Goal: Task Accomplishment & Management: Manage account settings

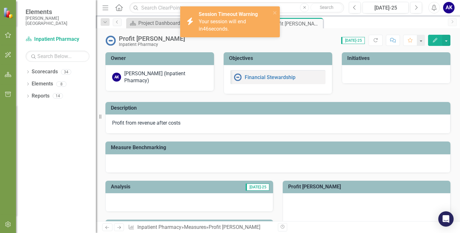
scroll to position [210, 0]
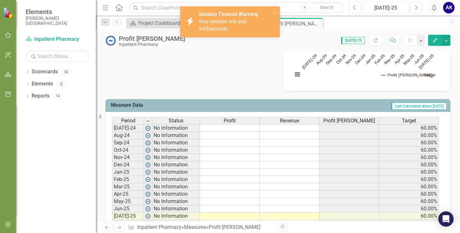
click at [183, 72] on div "Analysis Jul-25 Recommendations Jul-25 Profit Margin Chart Line chart with 2 li…" at bounding box center [278, 27] width 354 height 128
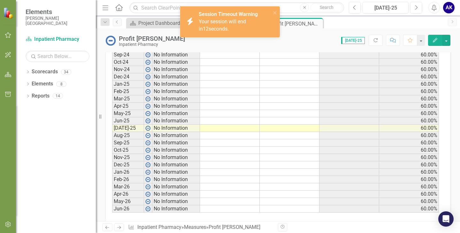
scroll to position [306, 0]
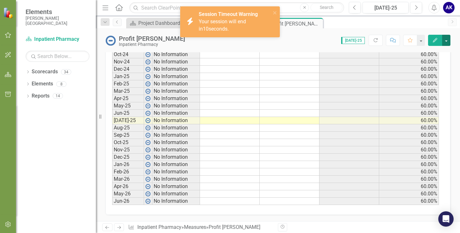
click at [444, 42] on button "button" at bounding box center [446, 40] width 8 height 11
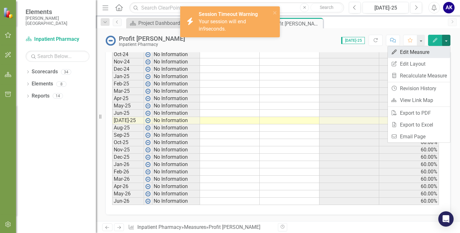
click at [421, 56] on link "Edit Edit Measure" at bounding box center [419, 52] width 62 height 12
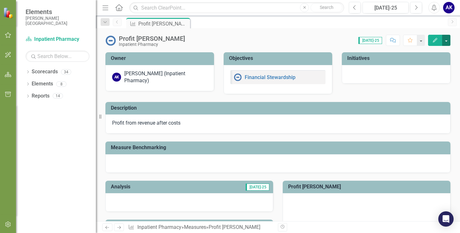
click at [445, 40] on button "button" at bounding box center [446, 40] width 8 height 11
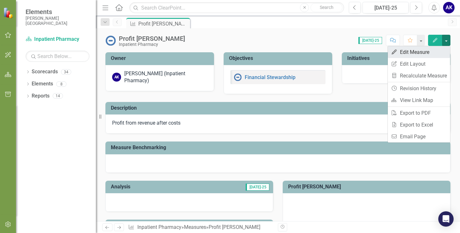
click at [418, 53] on link "Edit Edit Measure" at bounding box center [419, 52] width 62 height 12
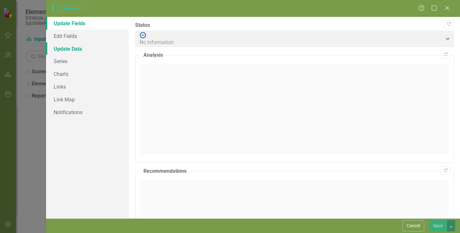
click at [64, 51] on link "Update Data" at bounding box center [87, 48] width 83 height 13
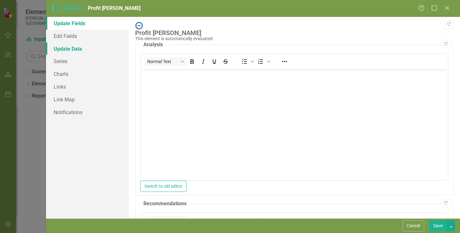
click at [57, 50] on link "Update Data" at bounding box center [87, 48] width 83 height 13
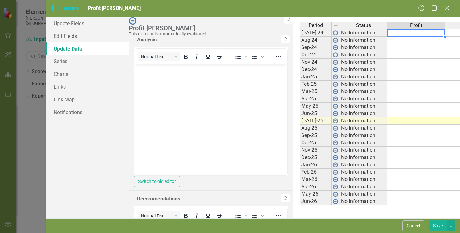
click at [387, 33] on td at bounding box center [415, 33] width 57 height 8
type textarea "141915.00"
type textarea "2224696.00"
click at [387, 33] on td "$ 141,915.00" at bounding box center [415, 33] width 57 height 8
type textarea "1419615.00"
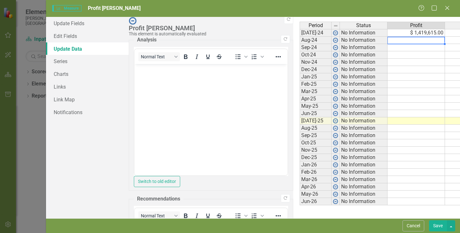
click at [433, 225] on button "Save" at bounding box center [438, 226] width 18 height 11
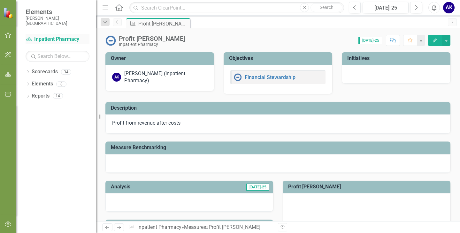
click at [46, 38] on link "Scorecard Inpatient Pharmacy" at bounding box center [58, 39] width 64 height 7
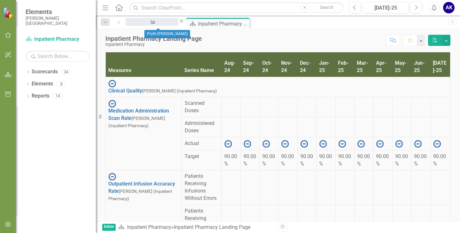
click at [156, 26] on div "Profit [PERSON_NAME]" at bounding box center [151, 28] width 41 height 8
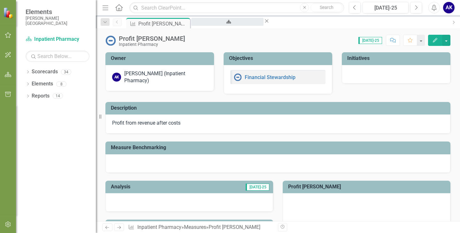
click at [217, 26] on div "Inpatient Pharmacy Landing Page" at bounding box center [227, 28] width 61 height 8
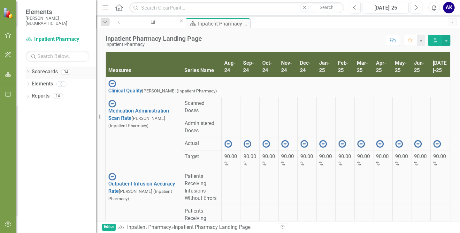
click at [27, 72] on icon "Dropdown" at bounding box center [28, 73] width 4 height 4
click at [7, 37] on icon "button" at bounding box center [8, 35] width 7 height 5
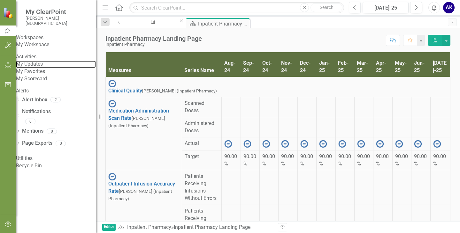
click at [41, 68] on link "My Updates" at bounding box center [56, 64] width 80 height 7
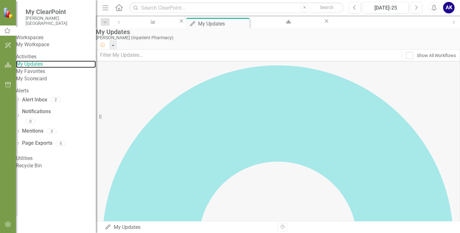
scroll to position [119, 0]
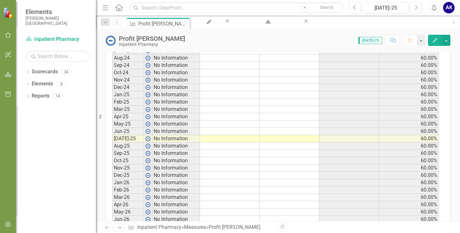
scroll to position [306, 0]
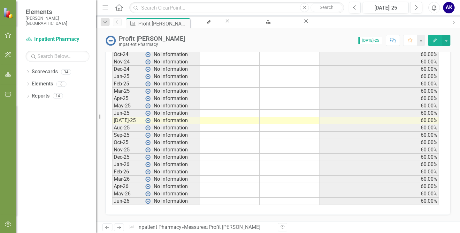
click at [224, 229] on div "Profit [PERSON_NAME]" at bounding box center [234, 227] width 52 height 6
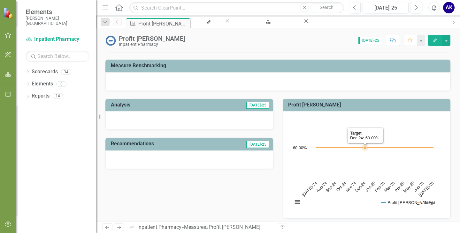
scroll to position [18, 0]
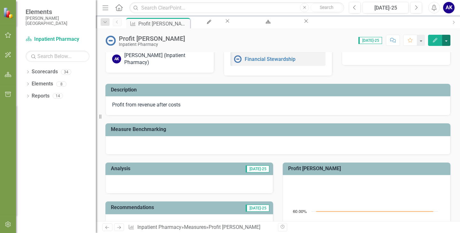
click at [447, 42] on button "button" at bounding box center [446, 40] width 8 height 11
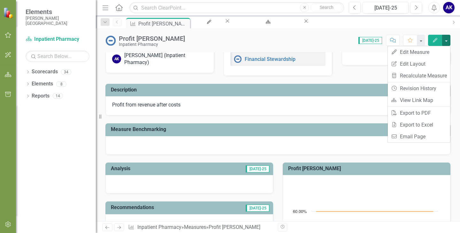
click at [354, 109] on p "Profit from revenue after costs" at bounding box center [277, 105] width 331 height 7
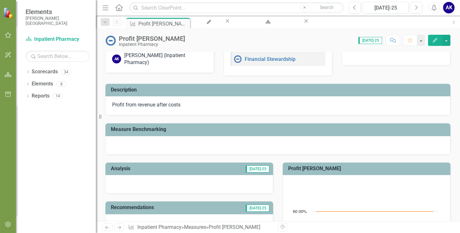
scroll to position [0, 0]
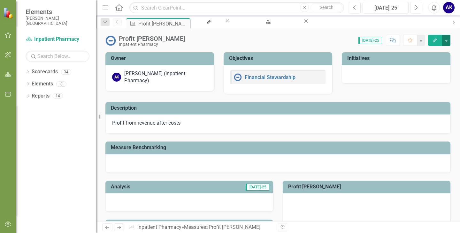
click at [445, 42] on button "button" at bounding box center [446, 40] width 8 height 11
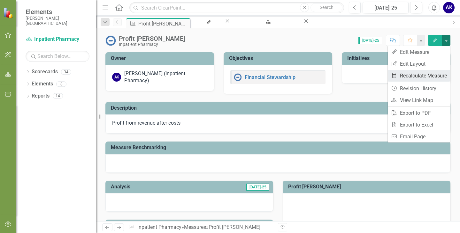
click at [408, 75] on link "Recalculate Measure Recalculate Measure" at bounding box center [419, 76] width 62 height 12
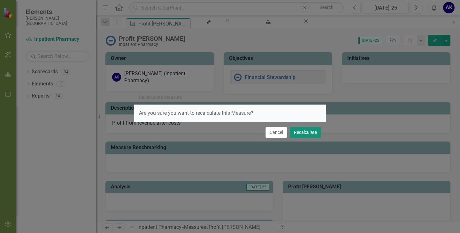
click at [305, 137] on button "Recalculate" at bounding box center [305, 132] width 31 height 11
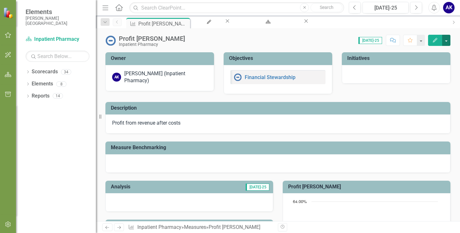
click at [446, 43] on button "button" at bounding box center [446, 40] width 8 height 11
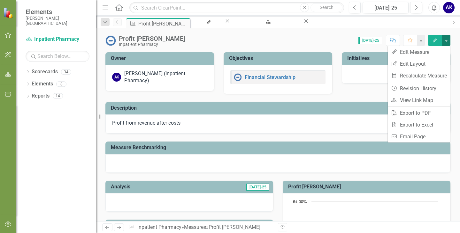
click at [446, 43] on button "button" at bounding box center [446, 40] width 8 height 11
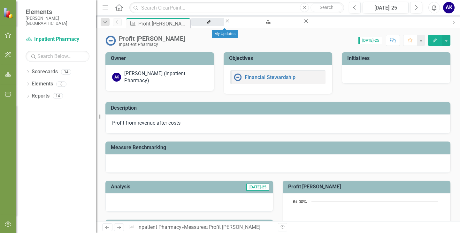
click at [218, 26] on div "My Updates" at bounding box center [207, 28] width 21 height 8
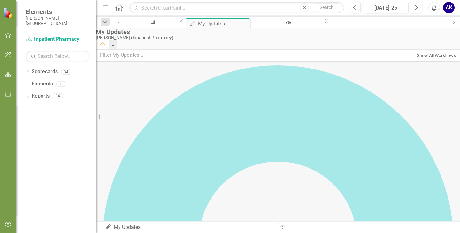
scroll to position [119, 0]
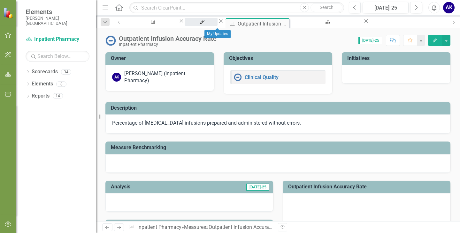
click at [212, 24] on div "My Updates" at bounding box center [200, 28] width 21 height 8
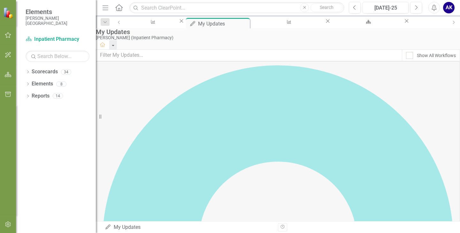
scroll to position [119, 0]
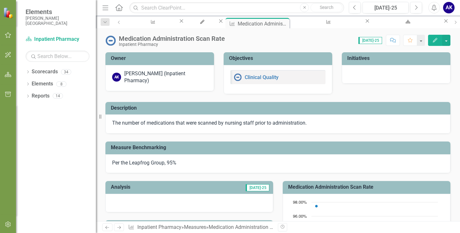
click at [372, 43] on span "[DATE]-25" at bounding box center [370, 40] width 24 height 7
click at [372, 41] on span "[DATE]-25" at bounding box center [370, 40] width 24 height 7
click at [283, 24] on icon "Close" at bounding box center [284, 22] width 6 height 5
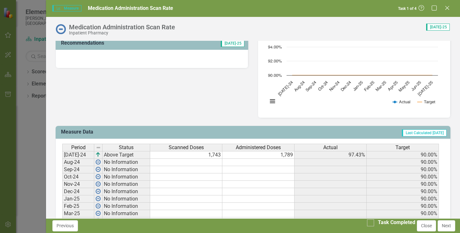
scroll to position [170, 0]
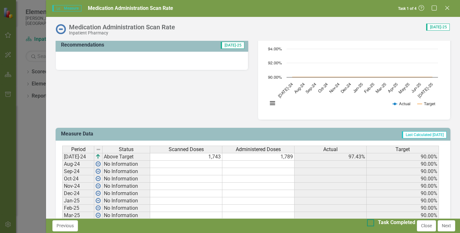
click at [367, 227] on div at bounding box center [370, 223] width 7 height 7
click at [367, 224] on input "Task Completed" at bounding box center [369, 222] width 4 height 4
checkbox input "true"
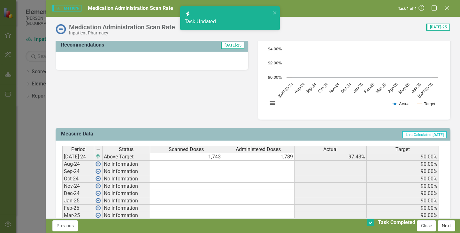
click at [443, 227] on button "Next" at bounding box center [446, 226] width 18 height 11
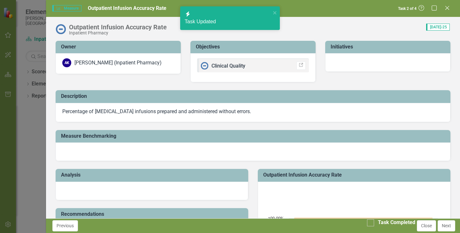
checkbox input "true"
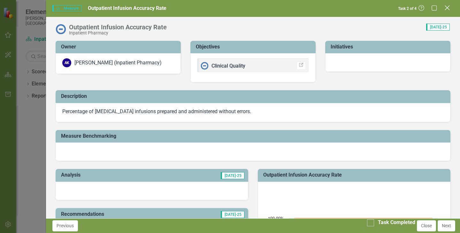
click at [448, 8] on icon at bounding box center [446, 7] width 5 height 5
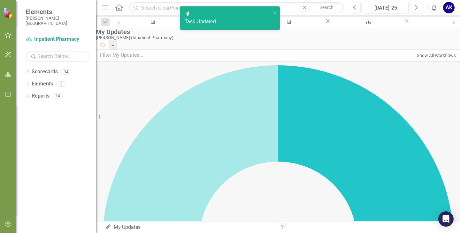
checkbox input "true"
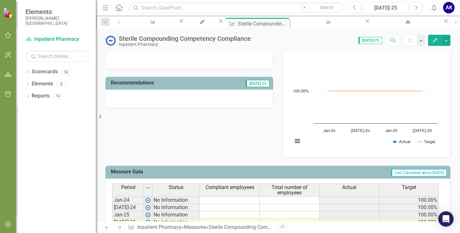
scroll to position [193, 0]
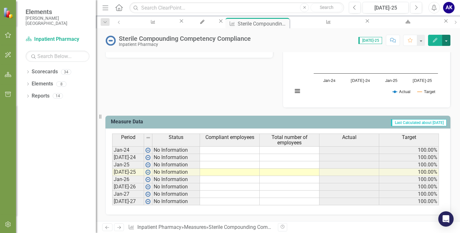
click at [446, 42] on button "button" at bounding box center [446, 40] width 8 height 11
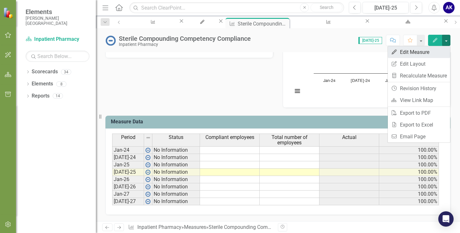
click at [424, 53] on link "Edit Edit Measure" at bounding box center [419, 52] width 62 height 12
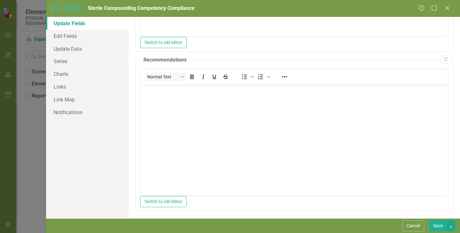
scroll to position [145, 0]
click at [66, 33] on link "Edit Fields" at bounding box center [87, 36] width 83 height 13
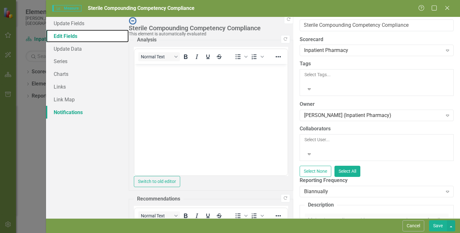
scroll to position [4, 0]
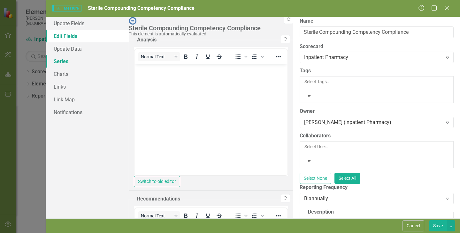
click at [64, 63] on link "Series" at bounding box center [87, 61] width 83 height 13
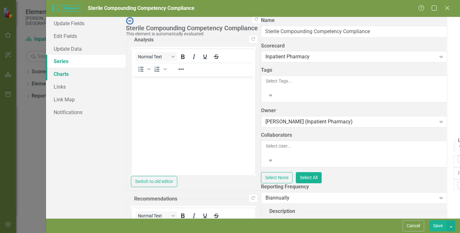
click at [63, 75] on link "Charts" at bounding box center [86, 74] width 80 height 13
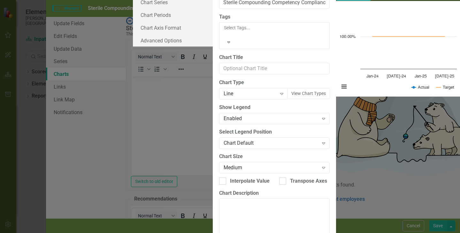
scroll to position [49, 0]
click at [133, 9] on link "Chart Series" at bounding box center [173, 2] width 80 height 13
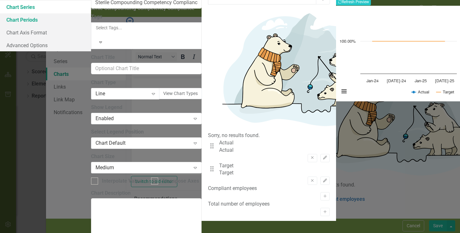
click at [91, 26] on link "Chart Periods" at bounding box center [45, 19] width 92 height 13
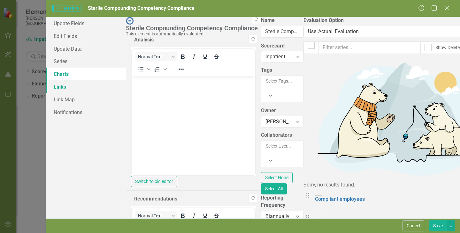
click at [63, 87] on link "Links" at bounding box center [86, 86] width 80 height 13
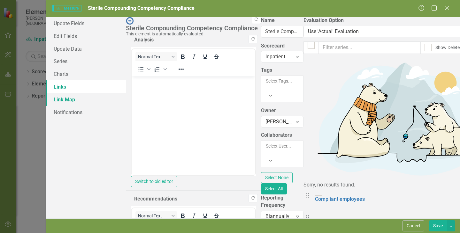
click at [64, 99] on link "Link Map" at bounding box center [86, 99] width 80 height 13
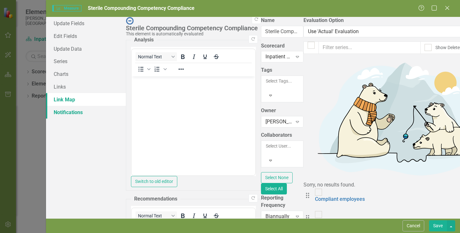
click at [66, 109] on link "Notifications" at bounding box center [86, 112] width 80 height 13
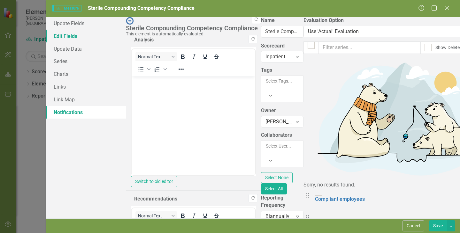
click at [72, 36] on link "Edit Fields" at bounding box center [86, 36] width 80 height 13
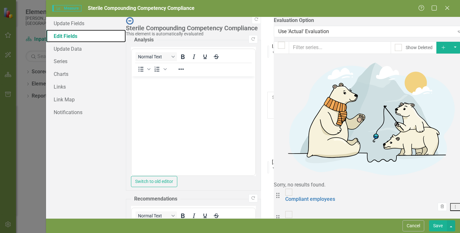
scroll to position [100, 0]
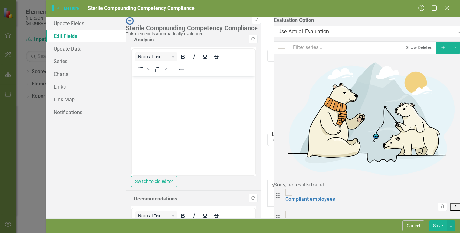
scroll to position [0, 0]
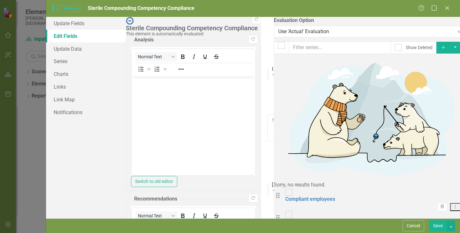
click at [64, 25] on link "Update Fields" at bounding box center [86, 23] width 80 height 13
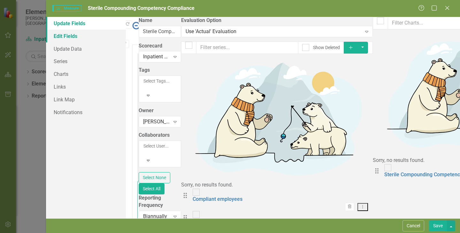
click at [68, 38] on link "Edit Fields" at bounding box center [86, 36] width 80 height 13
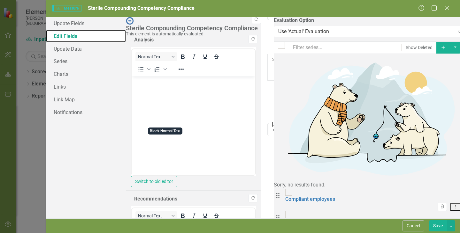
scroll to position [132, 0]
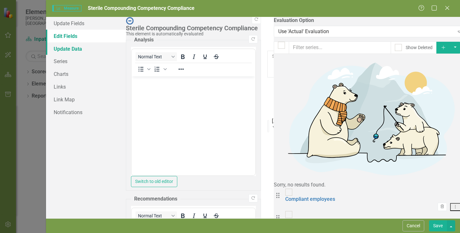
click at [67, 52] on link "Update Data" at bounding box center [86, 48] width 80 height 13
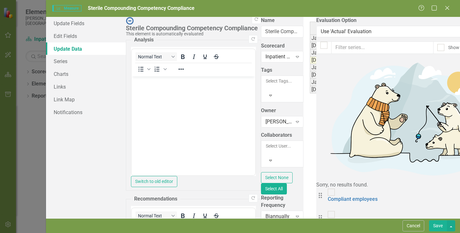
click at [310, 38] on td "Jan-24" at bounding box center [326, 38] width 32 height 8
click at [73, 39] on link "Edit Fields" at bounding box center [86, 36] width 80 height 13
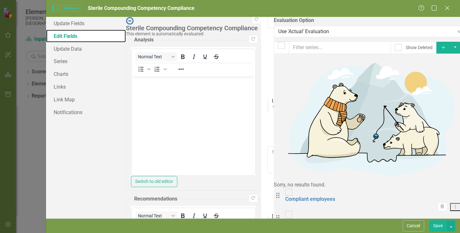
scroll to position [0, 0]
click at [68, 25] on link "Update Fields" at bounding box center [86, 23] width 80 height 13
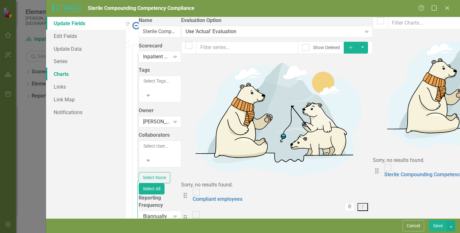
click at [66, 74] on link "Charts" at bounding box center [86, 74] width 80 height 13
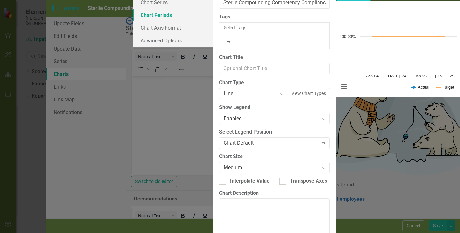
click at [133, 21] on link "Chart Periods" at bounding box center [173, 15] width 80 height 13
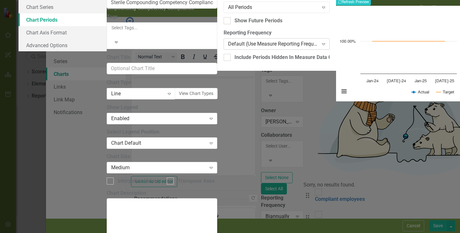
click at [320, 47] on icon "Expand" at bounding box center [323, 44] width 6 height 5
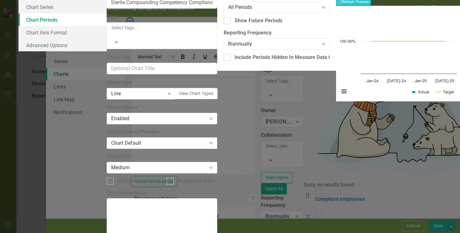
click at [217, 71] on div "From this tab, you define the periods you want included in the chart. For examp…" at bounding box center [276, 29] width 119 height 83
click at [228, 11] on div "All Periods" at bounding box center [273, 7] width 90 height 7
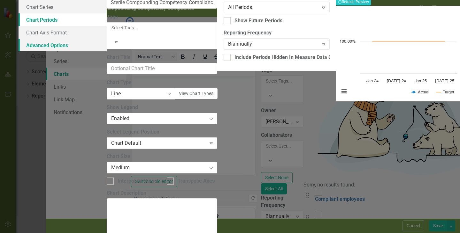
click at [107, 52] on link "Advanced Options" at bounding box center [63, 45] width 88 height 13
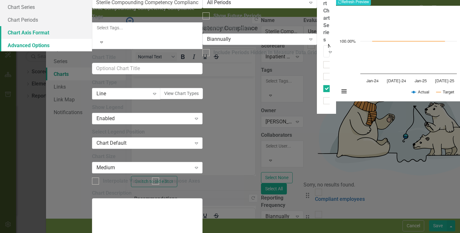
click at [92, 39] on link "Chart Axis Format" at bounding box center [46, 32] width 92 height 13
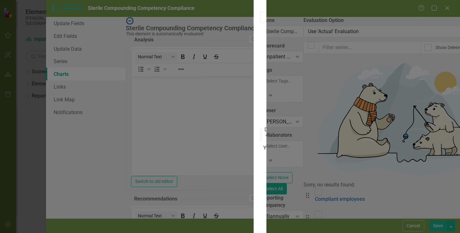
click at [363, 164] on div "Sterile Compounding Competency Compliance Recalculate Refresh Preview Chart Lin…" at bounding box center [398, 116] width 124 height 1075
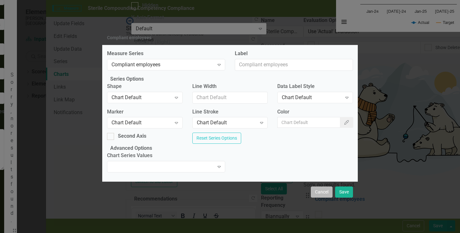
click at [319, 198] on button "Cancel" at bounding box center [322, 192] width 22 height 11
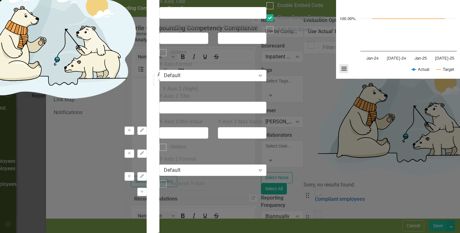
click at [339, 73] on button "View chart menu, Chart" at bounding box center [343, 68] width 9 height 9
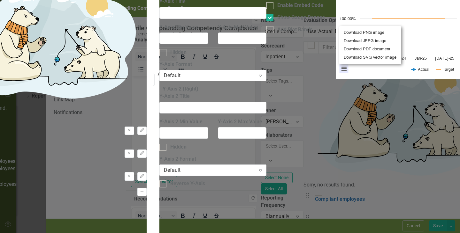
click at [159, 136] on div "From this tab, you define the periods you want included in the chart. For examp…" at bounding box center [153, 117] width 13 height 302
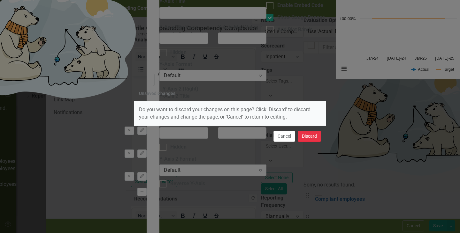
click at [306, 137] on button "Discard" at bounding box center [309, 136] width 23 height 11
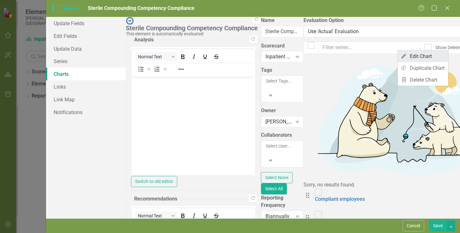
click at [428, 56] on link "Edit Edit Chart" at bounding box center [422, 56] width 50 height 12
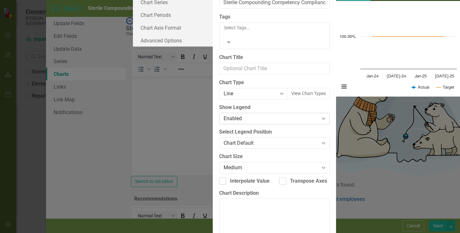
scroll to position [49, 0]
click at [133, 9] on link "Chart Series" at bounding box center [173, 2] width 80 height 13
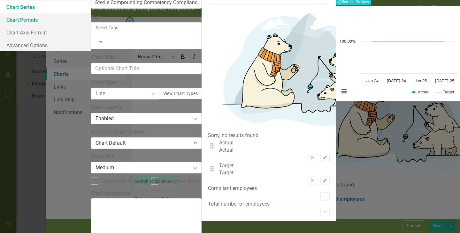
click at [91, 26] on link "Chart Periods" at bounding box center [45, 19] width 92 height 13
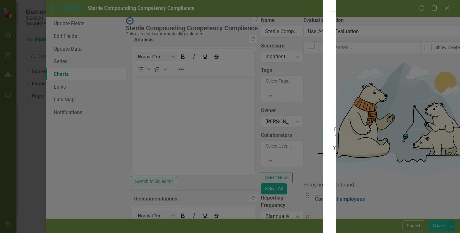
scroll to position [55, 0]
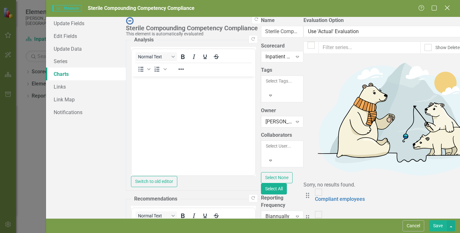
click at [444, 5] on icon "Close" at bounding box center [447, 8] width 8 height 6
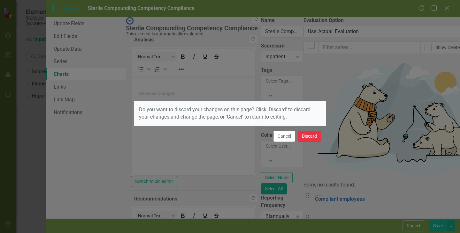
click at [309, 138] on button "Discard" at bounding box center [309, 136] width 23 height 11
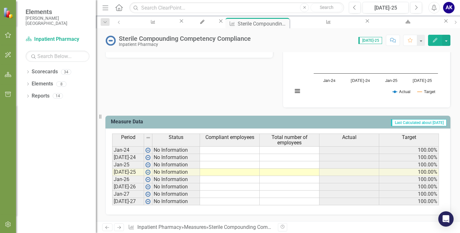
click at [239, 113] on div "Measure Data Last Calculated about [DATE] Period Status Compliant employees Tot…" at bounding box center [278, 161] width 354 height 107
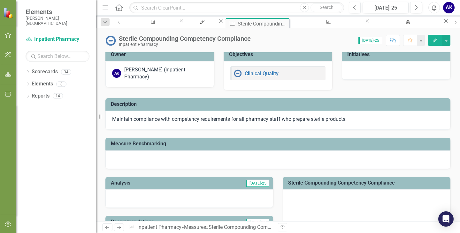
scroll to position [2, 0]
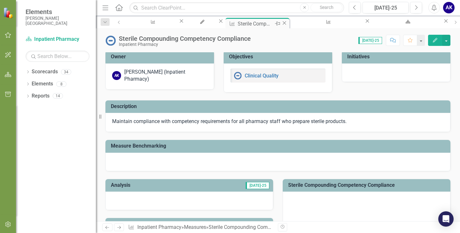
click at [284, 24] on icon "Close" at bounding box center [284, 22] width 6 height 5
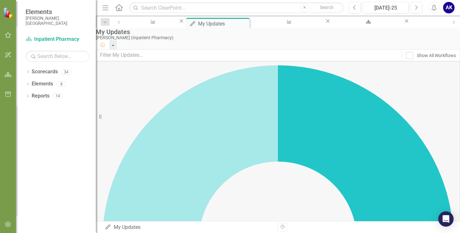
scroll to position [119, 0]
